Goal: Complete application form

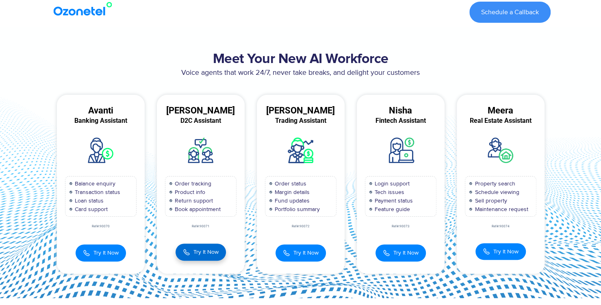
click at [211, 254] on span "Try It Now" at bounding box center [205, 251] width 25 height 9
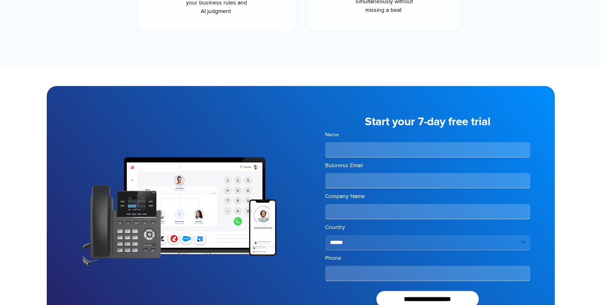
scroll to position [680, 0]
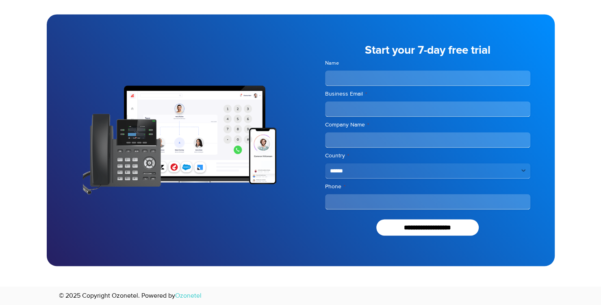
click at [337, 75] on input "Name" at bounding box center [427, 77] width 205 height 15
click at [343, 107] on input "Business Email *" at bounding box center [427, 108] width 205 height 15
click at [353, 145] on input "Company Name *" at bounding box center [427, 139] width 205 height 15
click at [358, 173] on select "**********" at bounding box center [427, 170] width 205 height 15
click at [271, 214] on div at bounding box center [174, 139] width 254 height 251
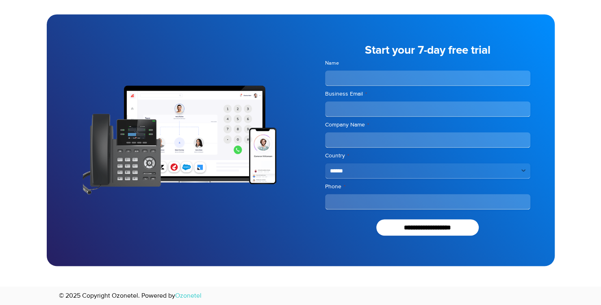
click at [38, 122] on div at bounding box center [300, 140] width 601 height 292
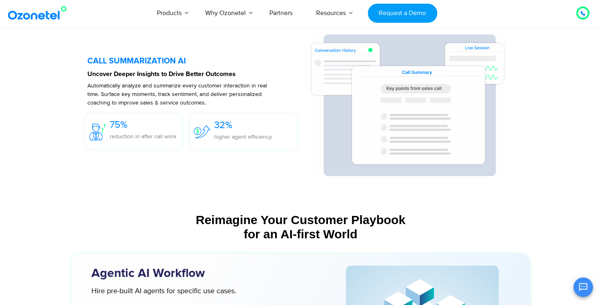
scroll to position [1950, 0]
